Goal: Find specific page/section: Find specific page/section

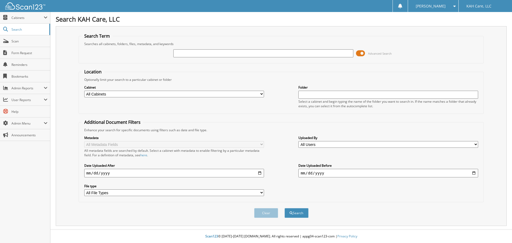
click at [194, 53] on input "text" at bounding box center [263, 53] width 180 height 8
type input "tb"
click at [302, 214] on button "Search" at bounding box center [296, 213] width 24 height 10
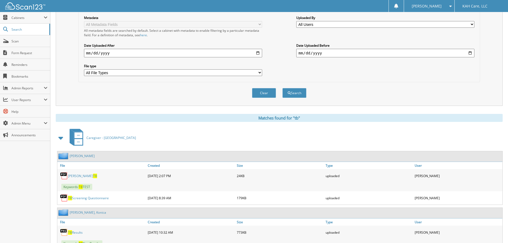
scroll to position [133, 0]
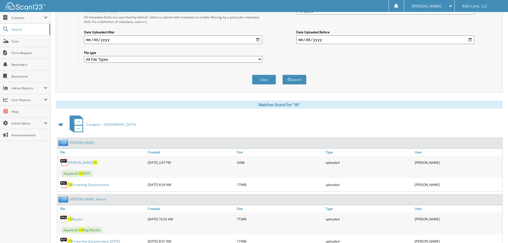
click at [59, 124] on span at bounding box center [60, 125] width 7 height 10
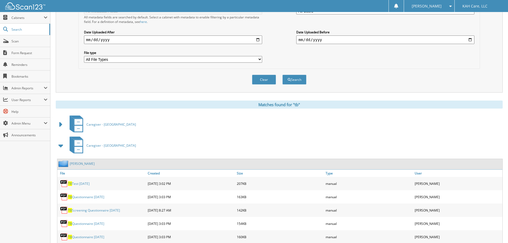
click at [62, 143] on span at bounding box center [60, 146] width 7 height 10
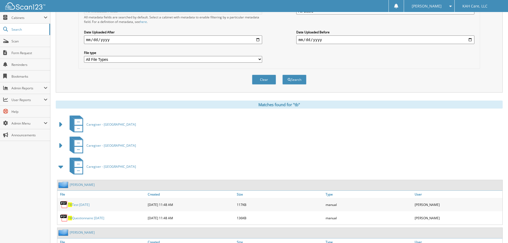
click at [60, 167] on span at bounding box center [60, 167] width 7 height 10
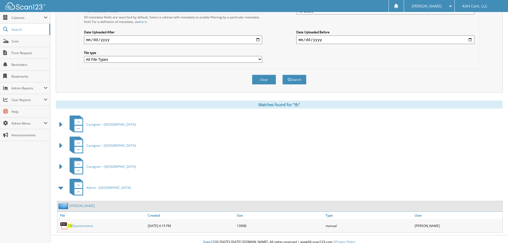
click at [62, 188] on span at bounding box center [60, 188] width 7 height 10
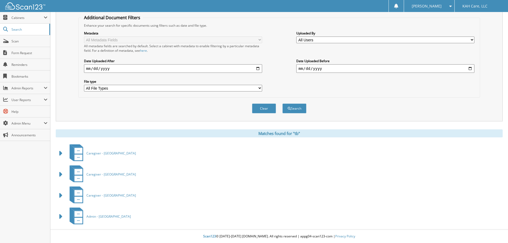
scroll to position [105, 0]
click at [60, 154] on span at bounding box center [60, 153] width 7 height 10
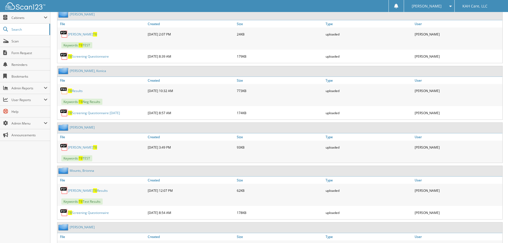
scroll to position [240, 0]
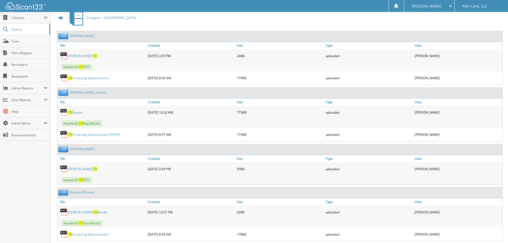
click at [75, 35] on link "McLean, Robin" at bounding box center [82, 36] width 25 height 5
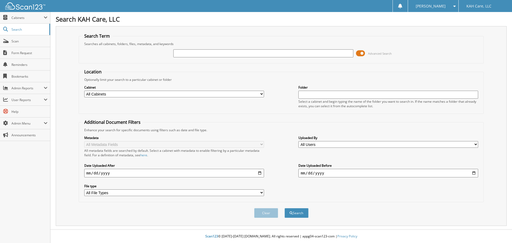
click at [216, 50] on input "text" at bounding box center [263, 53] width 180 height 8
type input "TB"
click at [294, 213] on button "Search" at bounding box center [296, 213] width 24 height 10
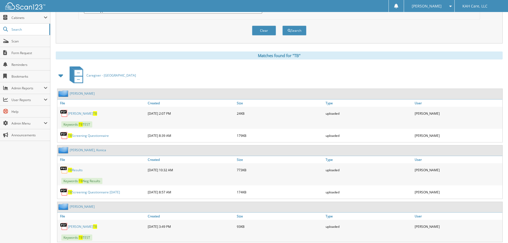
scroll to position [186, 0]
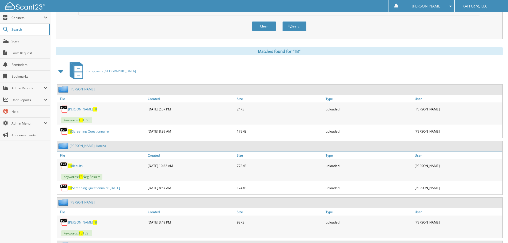
click at [82, 146] on link "Sherill, Konica" at bounding box center [88, 145] width 37 height 5
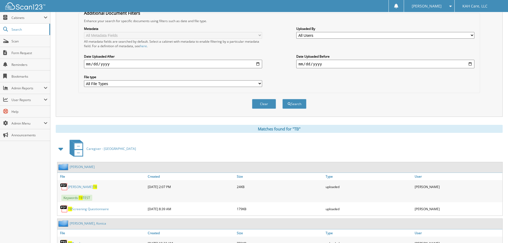
scroll to position [123, 0]
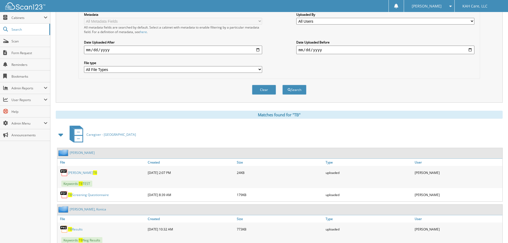
click at [61, 135] on span at bounding box center [60, 135] width 7 height 10
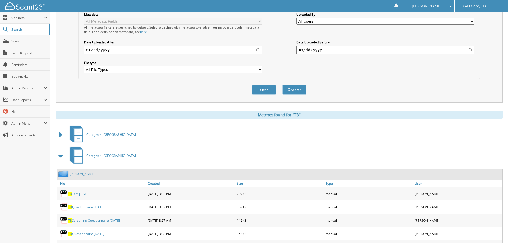
click at [60, 155] on span at bounding box center [60, 156] width 7 height 10
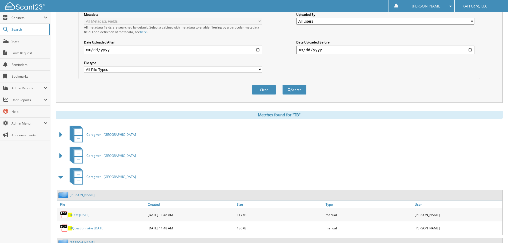
click at [60, 176] on span at bounding box center [60, 177] width 7 height 10
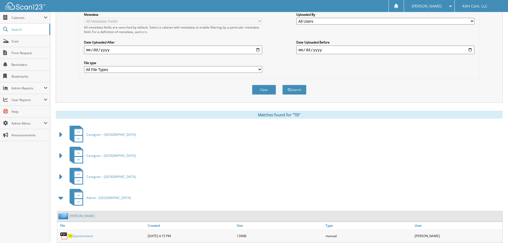
click at [60, 197] on span at bounding box center [60, 198] width 7 height 10
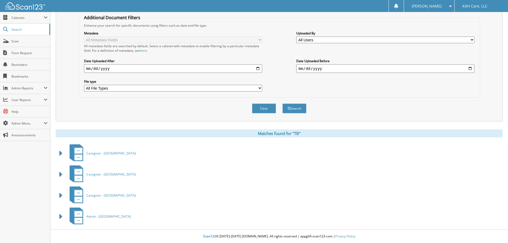
click at [103, 152] on span "Caregiver - [GEOGRAPHIC_DATA]" at bounding box center [111, 153] width 50 height 5
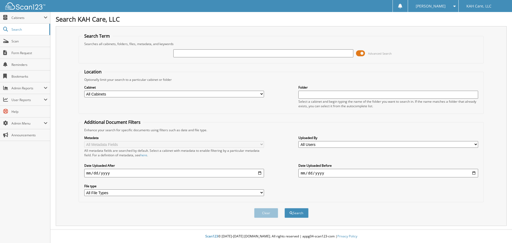
click at [109, 94] on select "All Cabinets Admin - Charlotte Admin - Durham Admin - Raleigh Caregiver - Durha…" at bounding box center [174, 94] width 180 height 7
select select "50430"
click at [84, 91] on select "All Cabinets Admin - Charlotte Admin - Durham Admin - Raleigh Caregiver - Durha…" at bounding box center [174, 94] width 180 height 7
click at [196, 48] on div "Advanced Search" at bounding box center [281, 53] width 399 height 14
click at [213, 53] on input "text" at bounding box center [263, 53] width 180 height 8
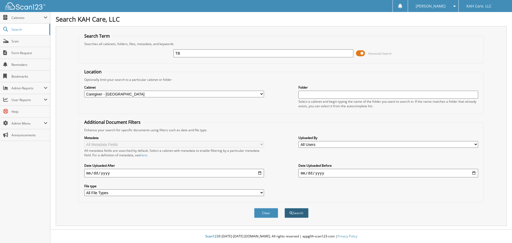
type input "TB"
click at [296, 214] on button "Search" at bounding box center [296, 213] width 24 height 10
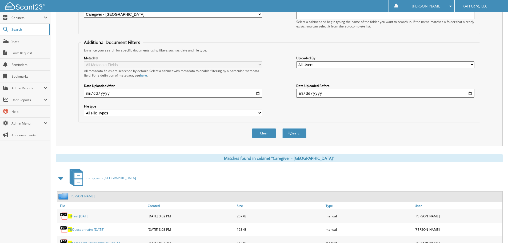
scroll to position [186, 0]
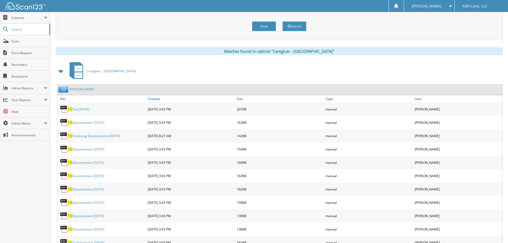
click at [62, 71] on span at bounding box center [60, 71] width 7 height 10
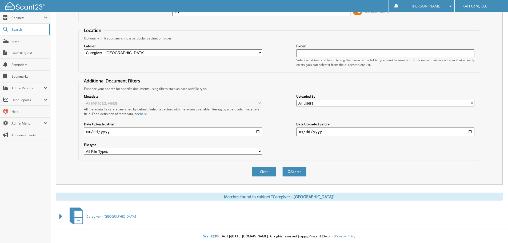
click at [60, 215] on span at bounding box center [60, 217] width 7 height 10
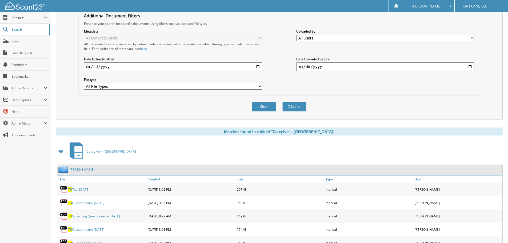
scroll to position [97, 0]
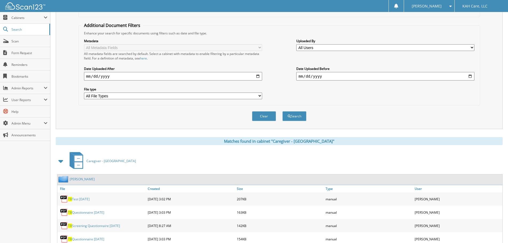
click at [95, 178] on div "[PERSON_NAME]" at bounding box center [279, 179] width 445 height 10
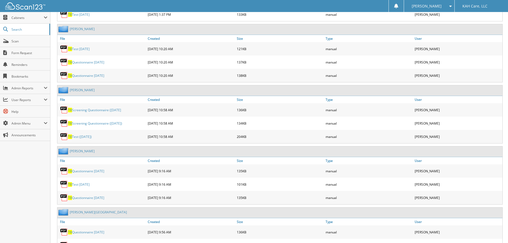
scroll to position [0, 0]
